Goal: Task Accomplishment & Management: Manage account settings

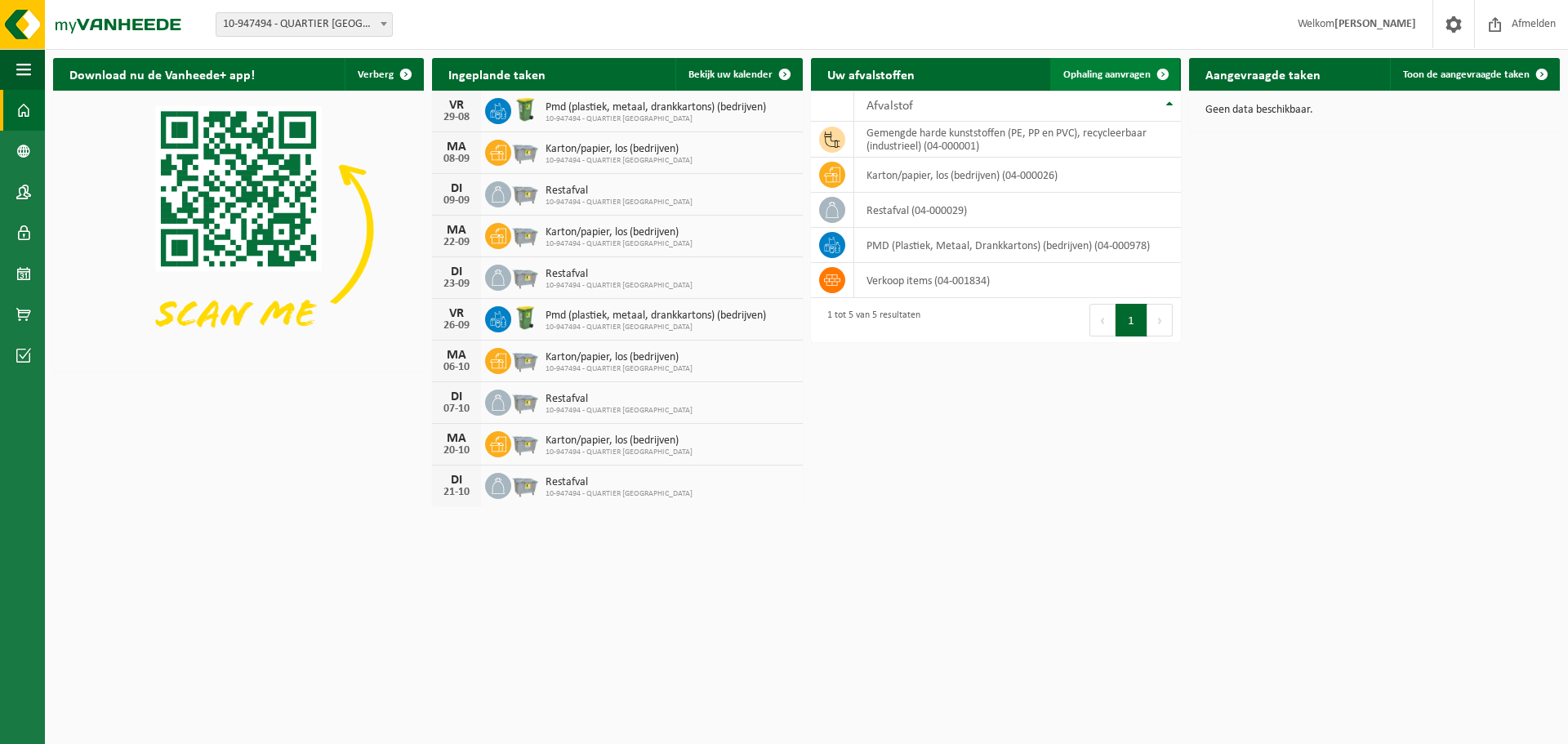
click at [1123, 82] on link "Ophaling aanvragen" at bounding box center [1114, 74] width 129 height 33
click at [1487, 82] on link "Toon de aangevraagde taken" at bounding box center [1475, 74] width 169 height 33
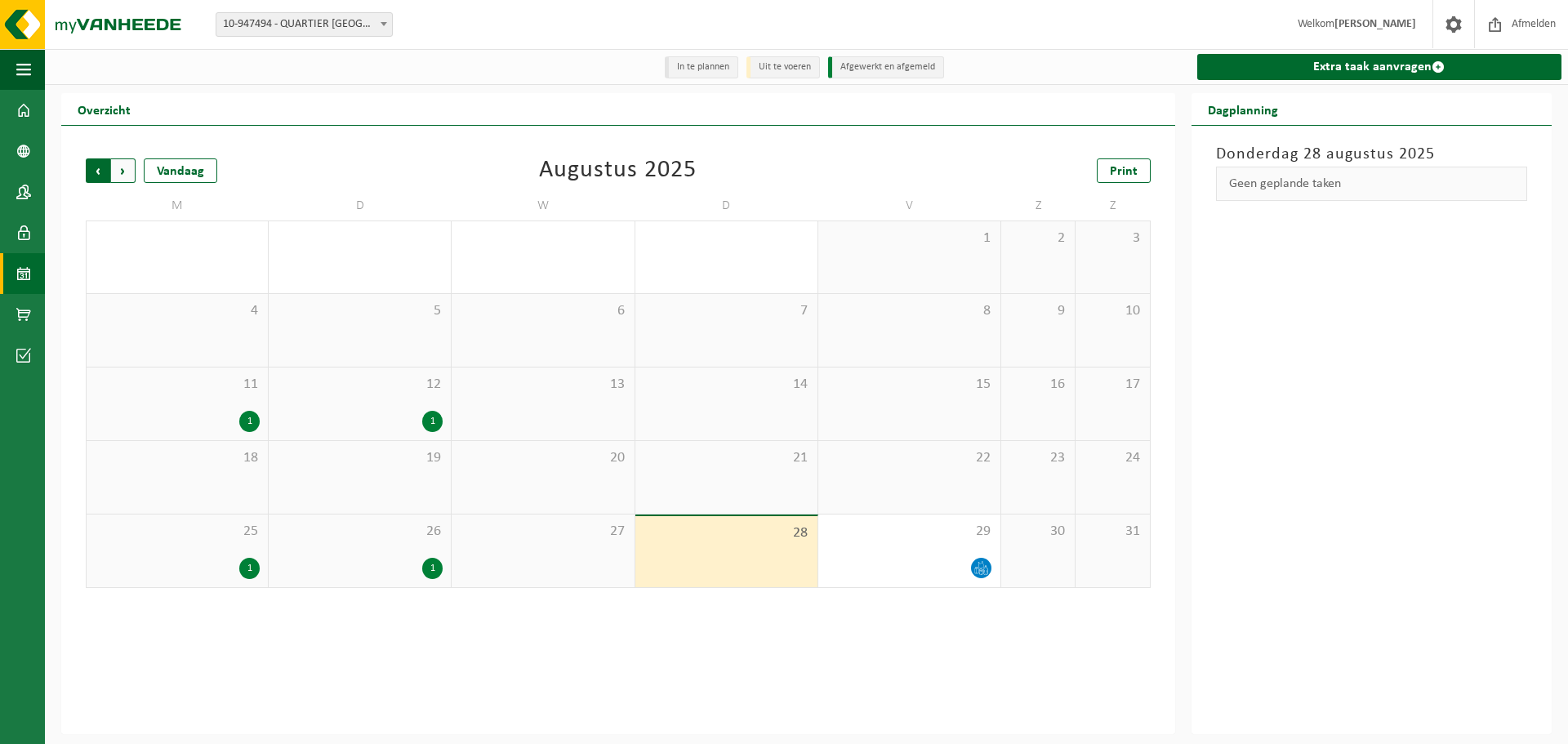
click at [115, 175] on span "Volgende" at bounding box center [123, 171] width 25 height 25
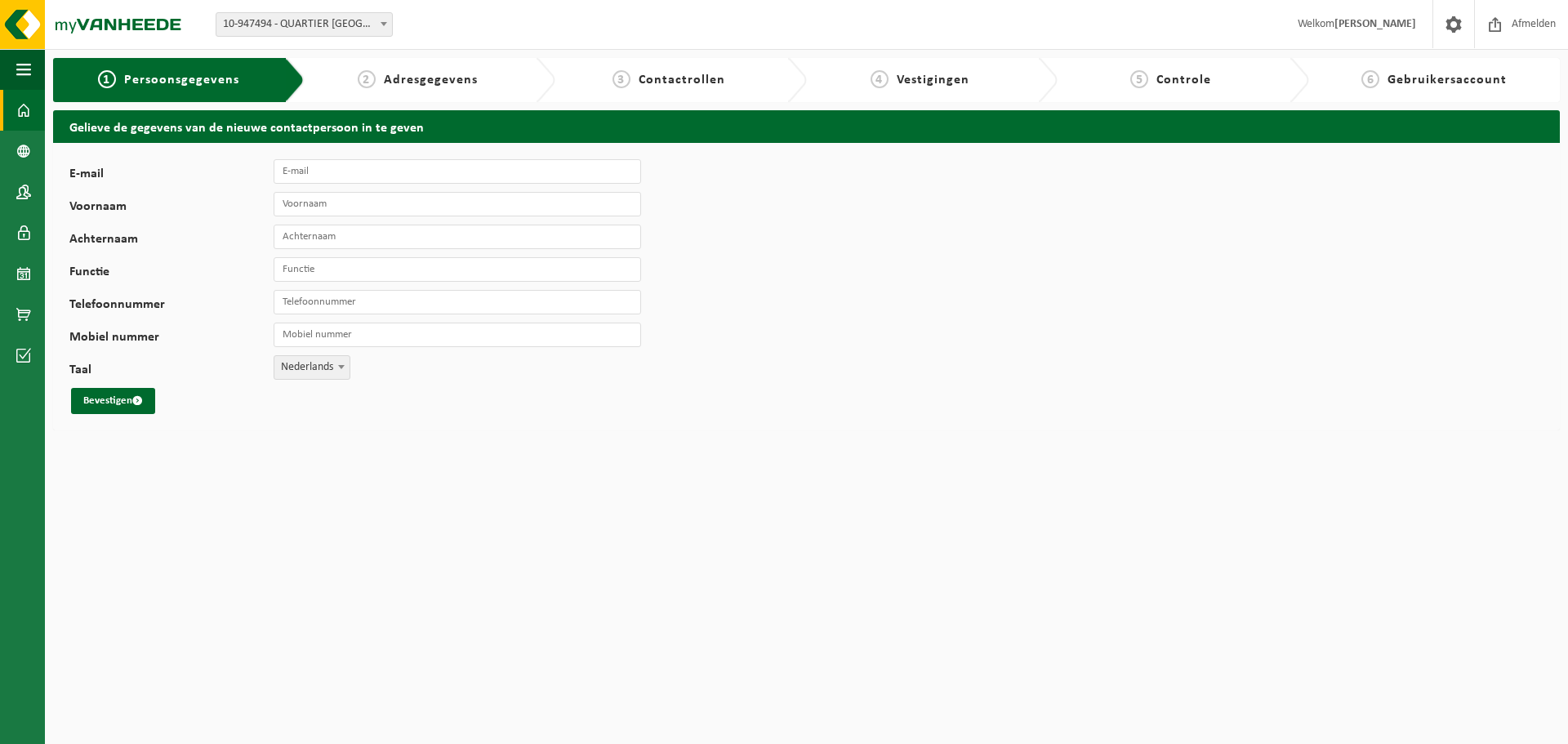
click at [21, 112] on span at bounding box center [24, 110] width 15 height 40
